Goal: Task Accomplishment & Management: Use online tool/utility

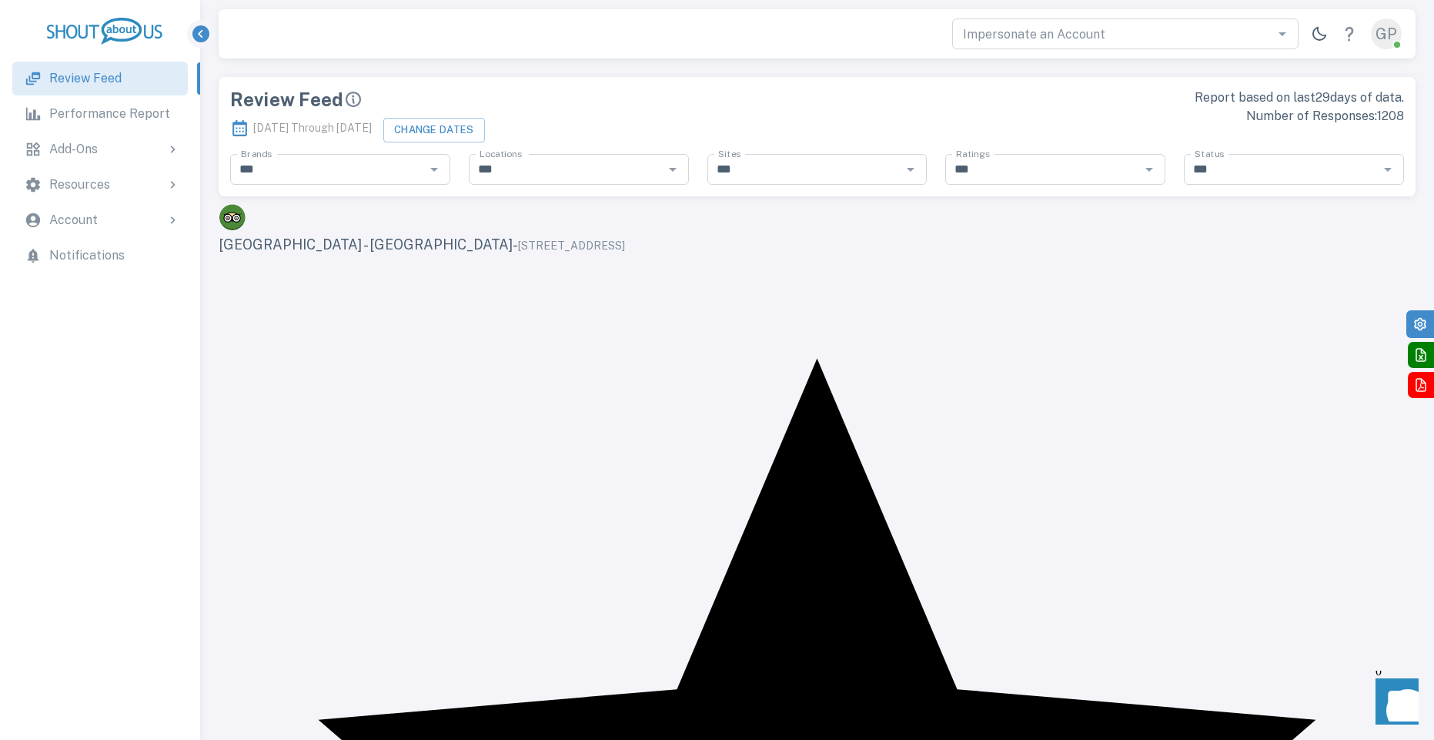
click at [1403, 25] on div "GP" at bounding box center [1355, 33] width 102 height 31
click at [1401, 31] on div "GP" at bounding box center [1355, 33] width 102 height 31
click at [1393, 31] on div "GP" at bounding box center [1386, 33] width 31 height 31
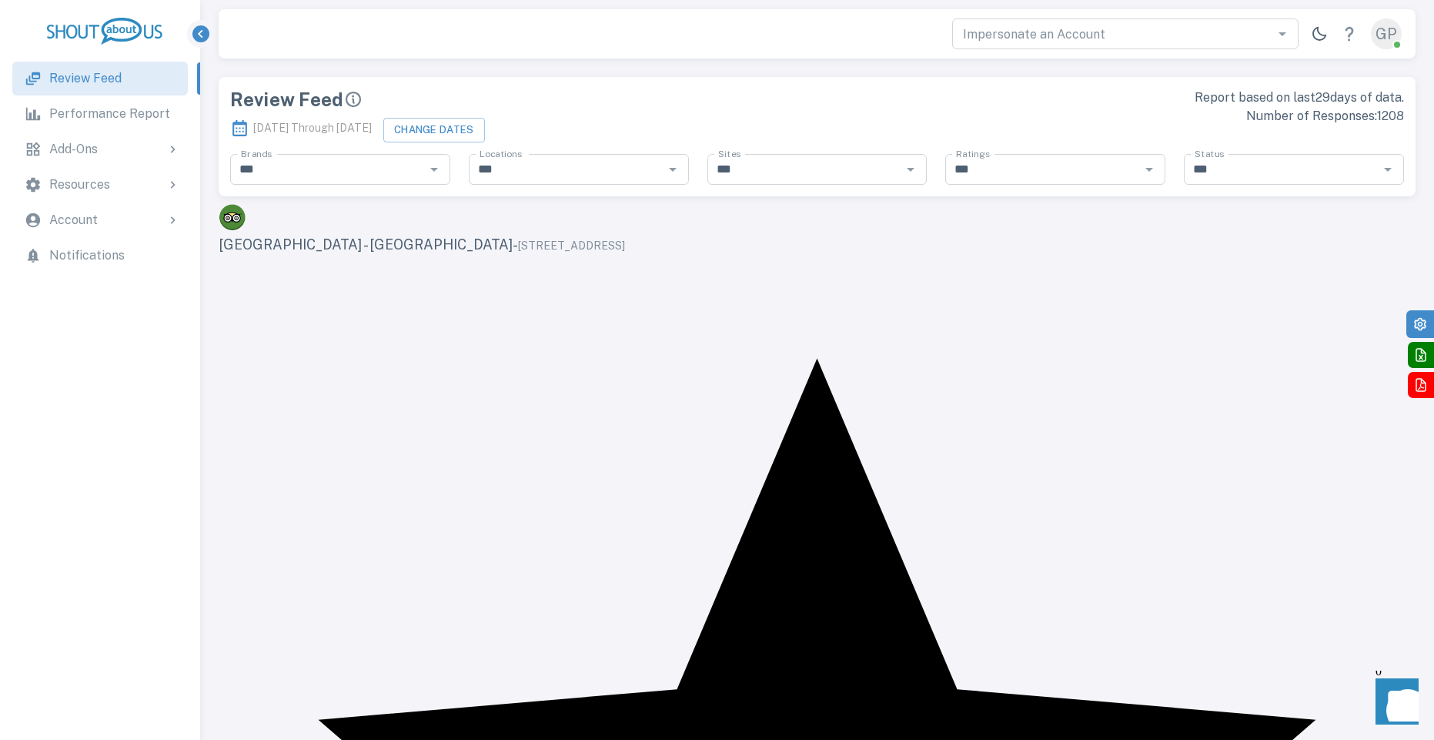
click at [120, 163] on div "Add-Ons" at bounding box center [99, 149] width 175 height 34
click at [119, 220] on div "Resources" at bounding box center [114, 228] width 131 height 18
click at [108, 393] on div "Account" at bounding box center [114, 398] width 131 height 18
click at [132, 225] on div "Account" at bounding box center [100, 235] width 64 height 21
click at [147, 189] on div "Resources" at bounding box center [114, 184] width 131 height 18
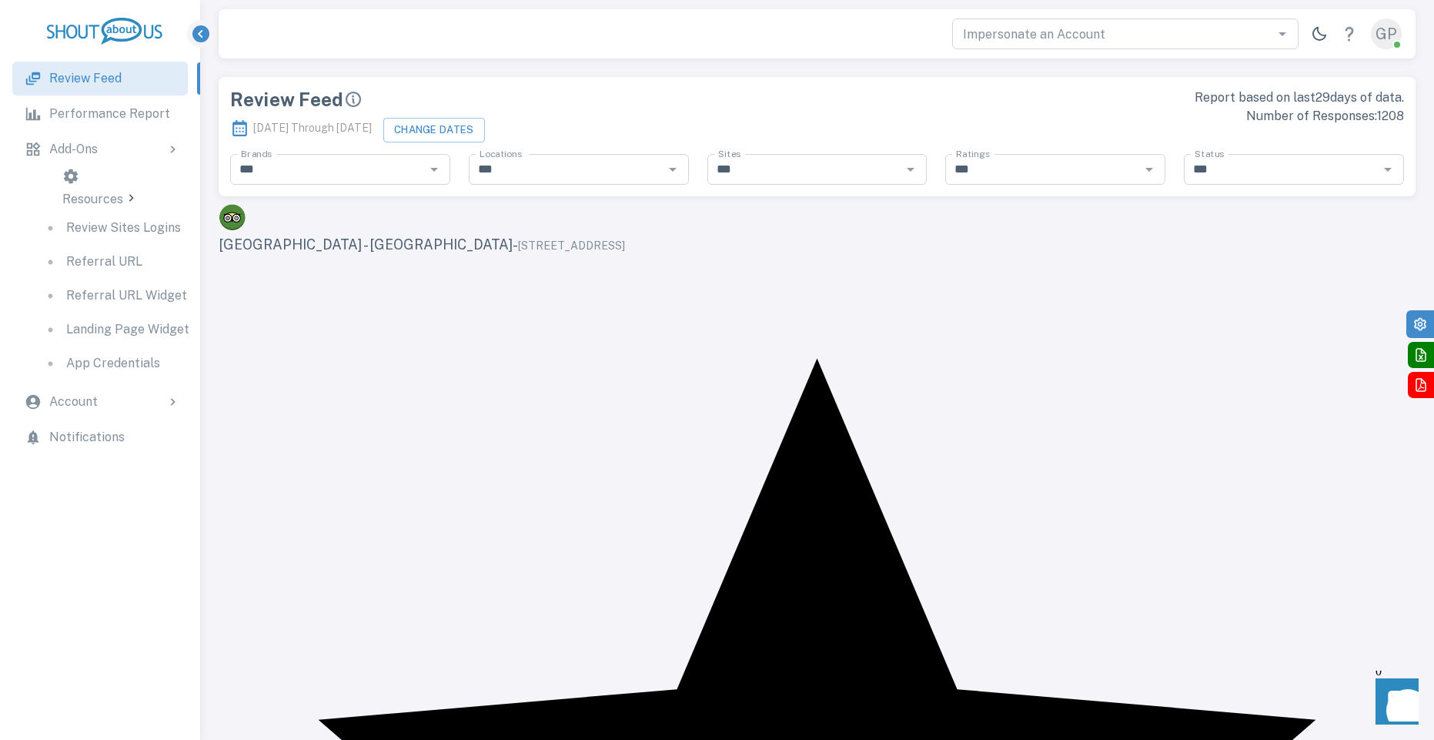
click at [151, 154] on div "Add-Ons" at bounding box center [114, 149] width 131 height 18
click at [132, 155] on div "Add-Ons" at bounding box center [100, 165] width 64 height 21
click at [146, 173] on div "Resources" at bounding box center [99, 185] width 175 height 34
click at [139, 190] on div "Resources" at bounding box center [100, 200] width 76 height 21
click at [159, 208] on div "Account" at bounding box center [99, 220] width 175 height 34
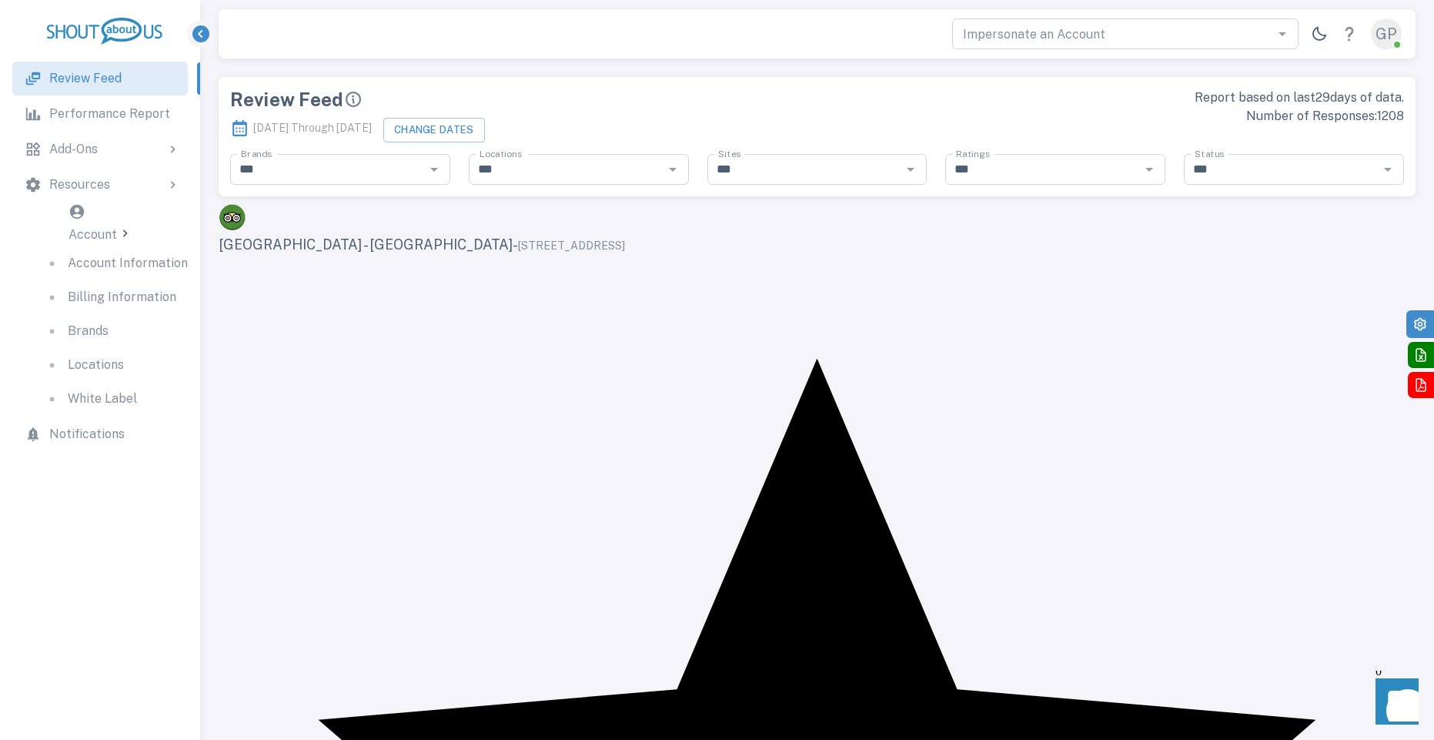
click at [132, 207] on div "Account" at bounding box center [100, 224] width 64 height 43
click at [162, 179] on div "Resources" at bounding box center [114, 184] width 131 height 18
click at [139, 190] on div "Resources" at bounding box center [100, 200] width 76 height 21
click at [145, 156] on div "Add-Ons" at bounding box center [114, 149] width 131 height 18
click at [132, 156] on div "Add-Ons" at bounding box center [100, 165] width 64 height 21
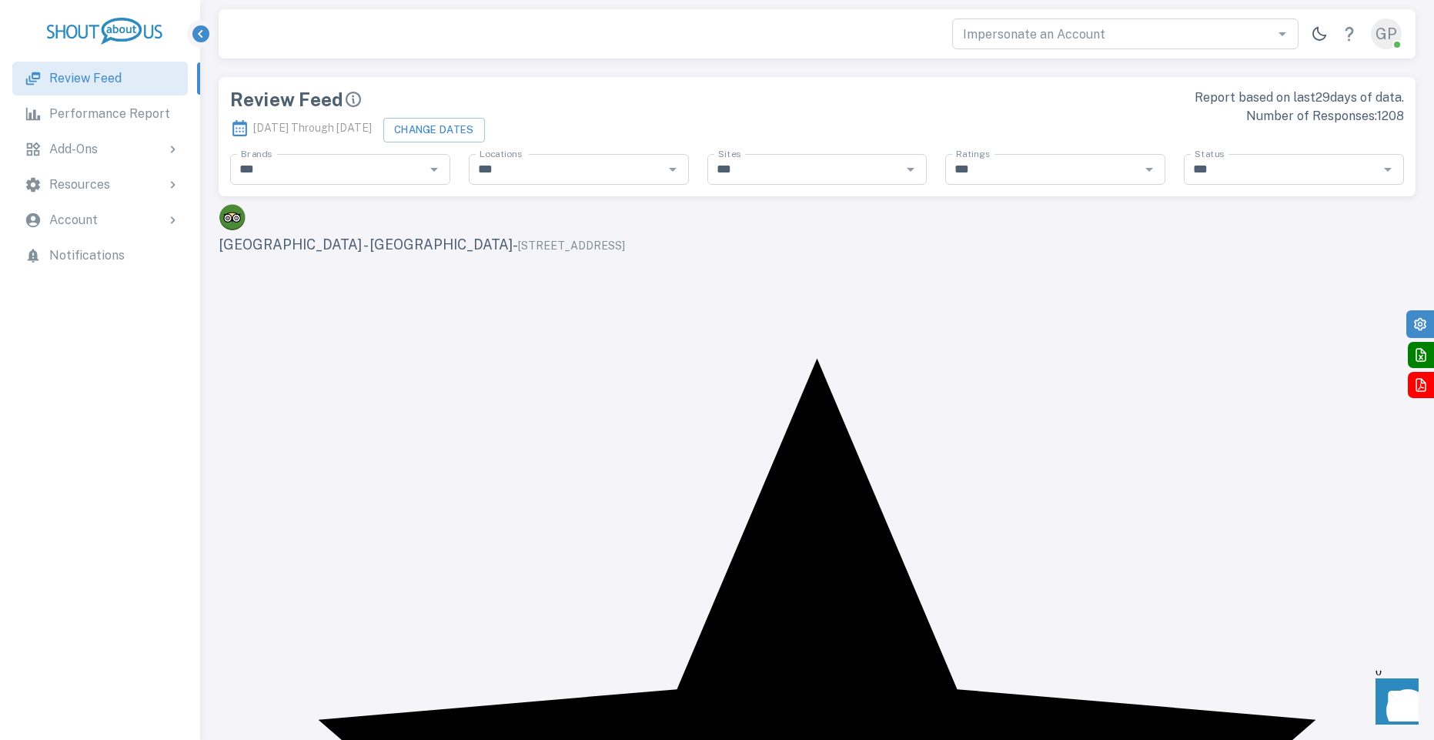
click at [1385, 31] on div "GP" at bounding box center [1386, 33] width 31 height 31
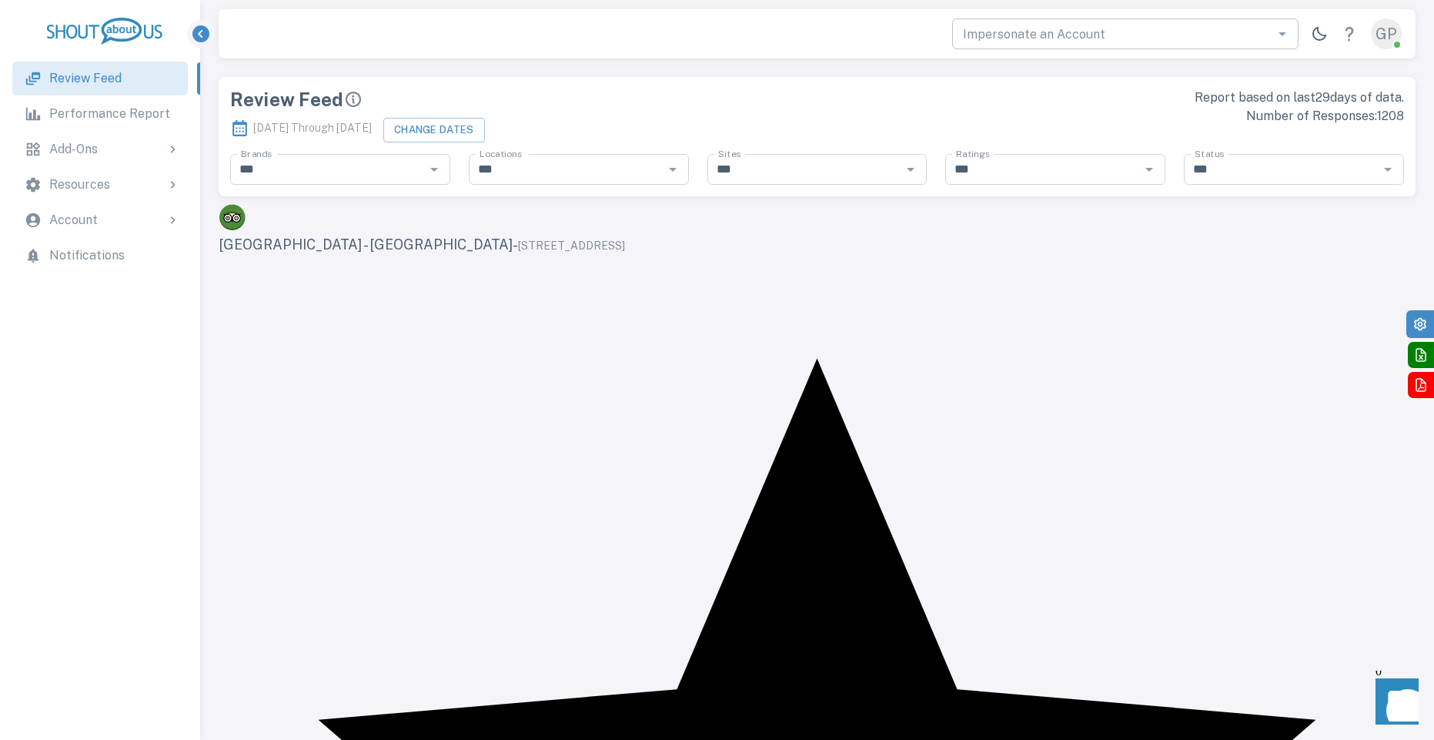
click at [1071, 27] on div "Impersonate an Account Impersonate an Account" at bounding box center [1125, 33] width 346 height 31
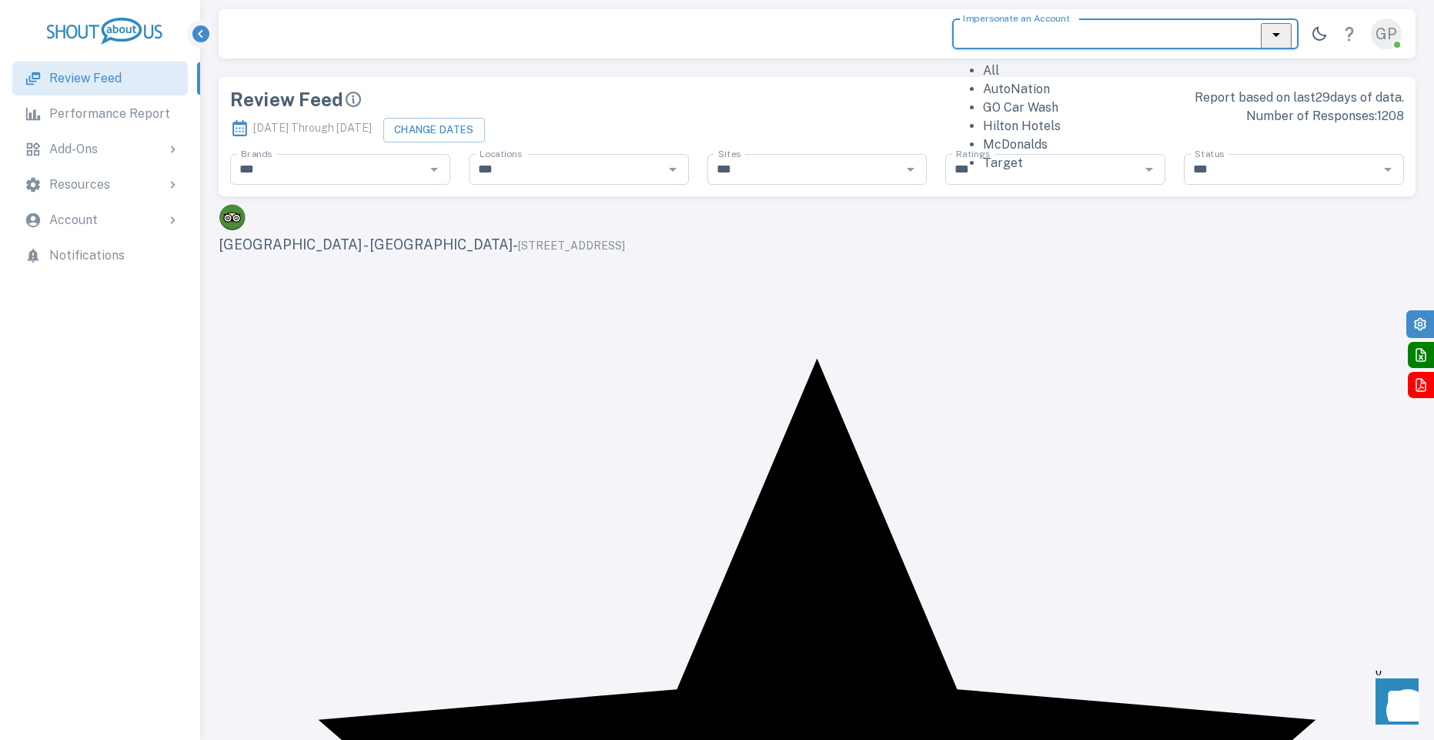
drag, startPoint x: 1037, startPoint y: 130, endPoint x: 1030, endPoint y: 170, distance: 40.5
click at [1030, 170] on ul "All AutoNation GO Car Wash Hilton Hotels McDonalds Target" at bounding box center [1125, 117] width 346 height 111
click at [1030, 135] on li "Hilton Hotels" at bounding box center [1141, 126] width 316 height 18
type input "**********"
